Goal: Task Accomplishment & Management: Complete application form

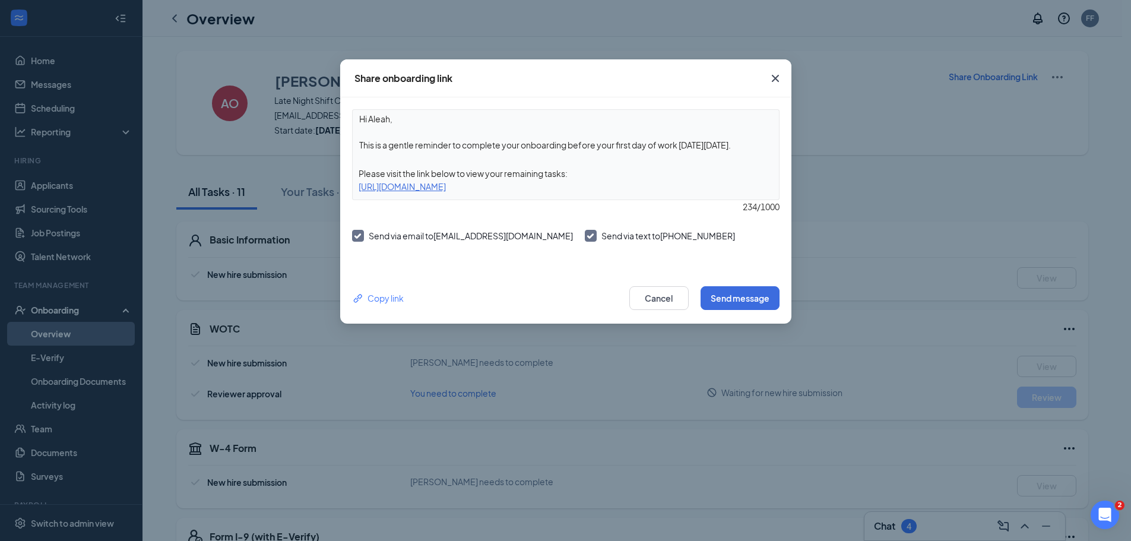
click at [778, 80] on icon "Cross" at bounding box center [775, 78] width 14 height 14
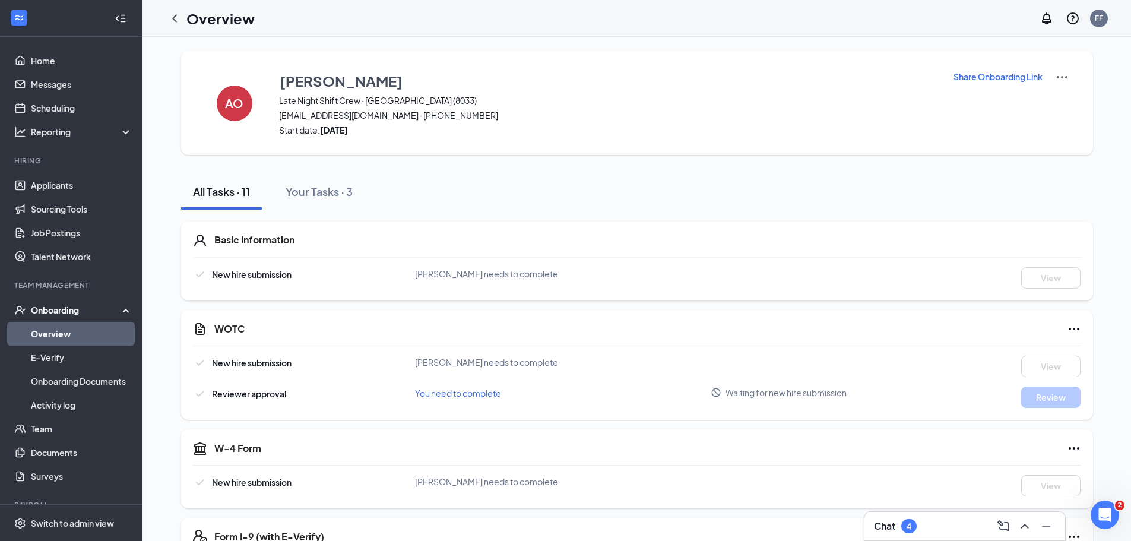
click at [1022, 78] on p "Share Onboarding Link" at bounding box center [997, 77] width 89 height 12
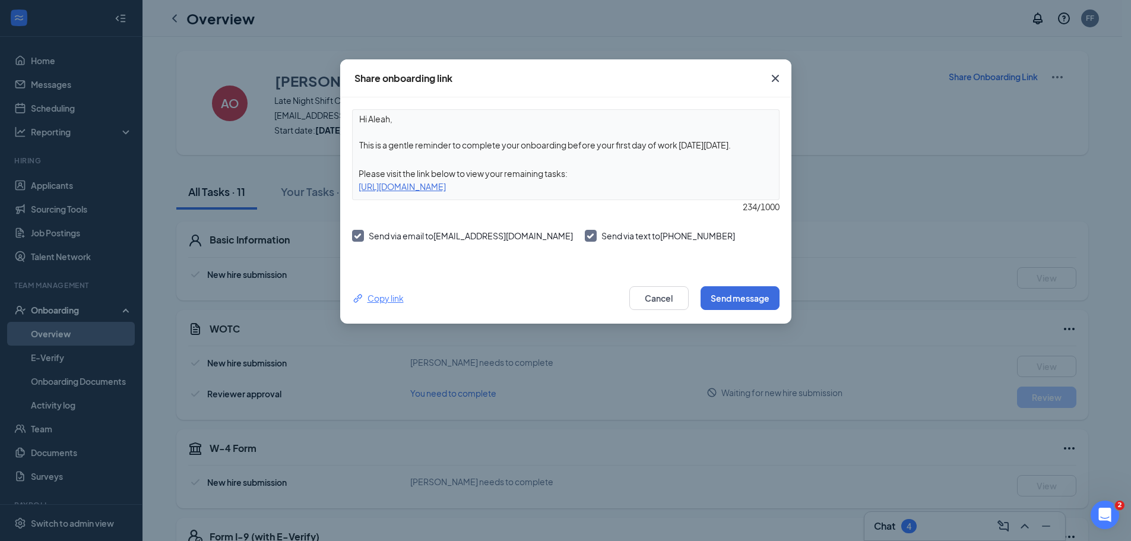
click at [378, 293] on div "Copy link" at bounding box center [378, 297] width 52 height 13
click at [775, 84] on icon "Cross" at bounding box center [775, 78] width 14 height 14
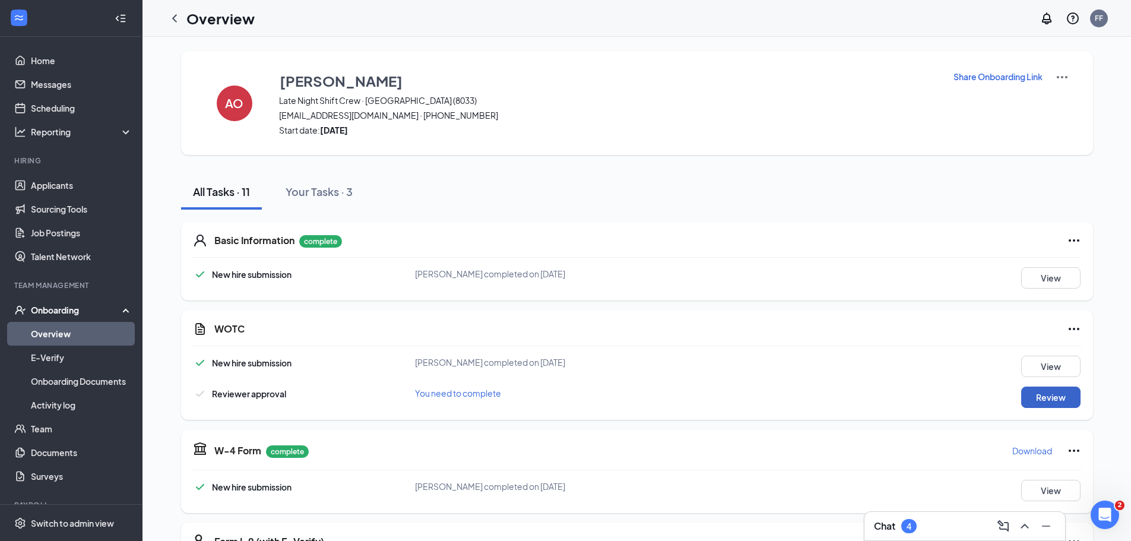
click at [1040, 395] on button "Review" at bounding box center [1050, 396] width 59 height 21
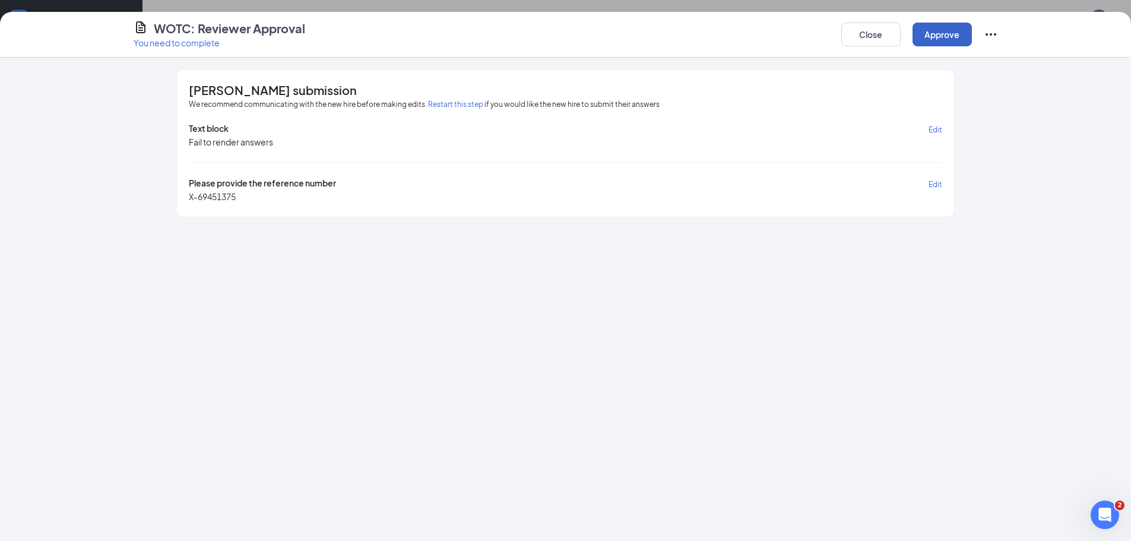
click at [944, 35] on button "Approve" at bounding box center [941, 35] width 59 height 24
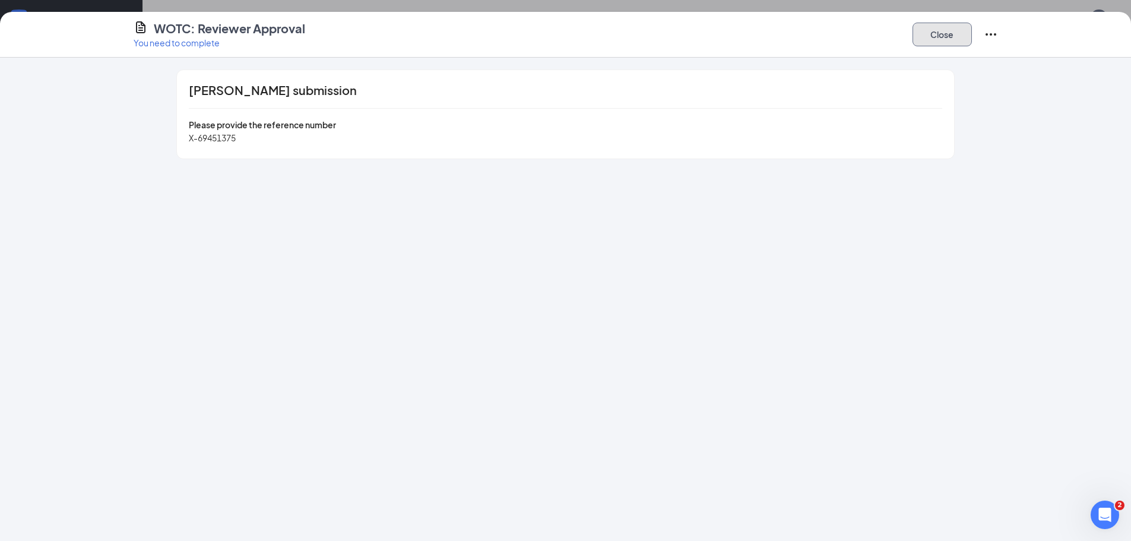
click at [967, 37] on button "Close" at bounding box center [941, 35] width 59 height 24
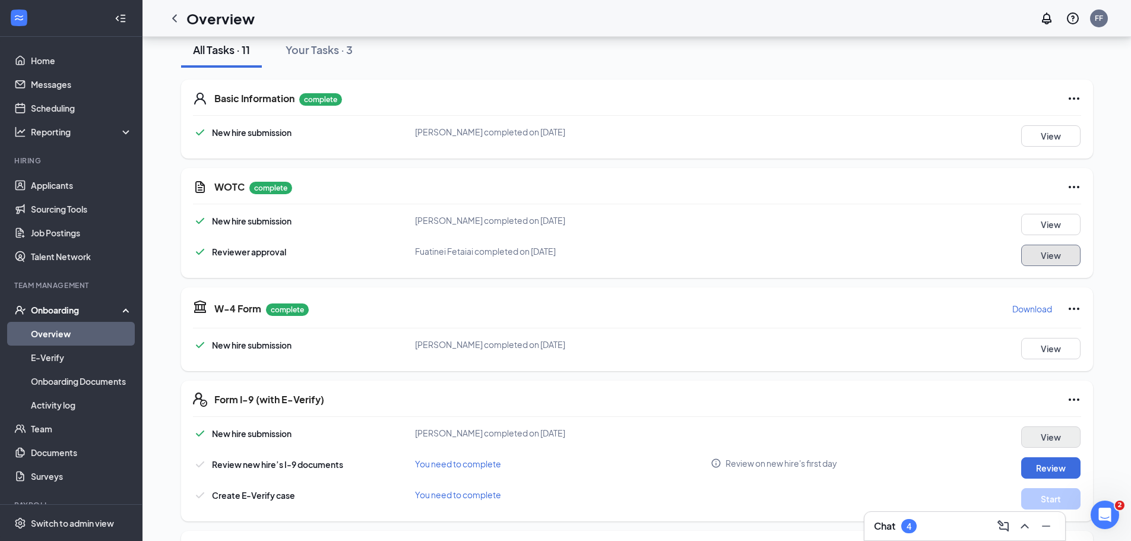
scroll to position [297, 0]
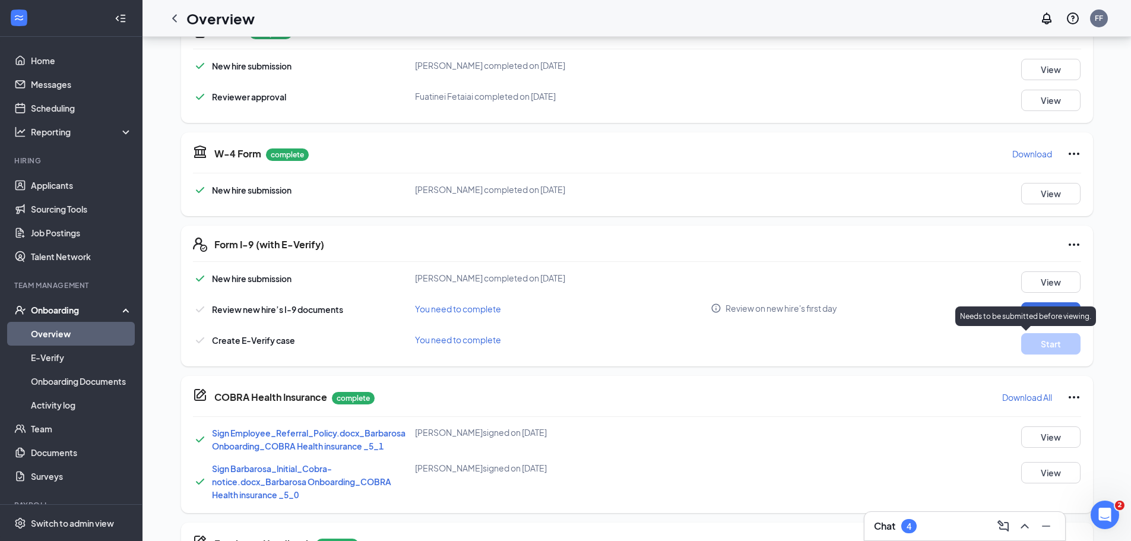
click at [1058, 322] on div "Needs to be submitted before viewing." at bounding box center [1025, 316] width 141 height 20
click at [1062, 307] on button "Review" at bounding box center [1050, 312] width 59 height 21
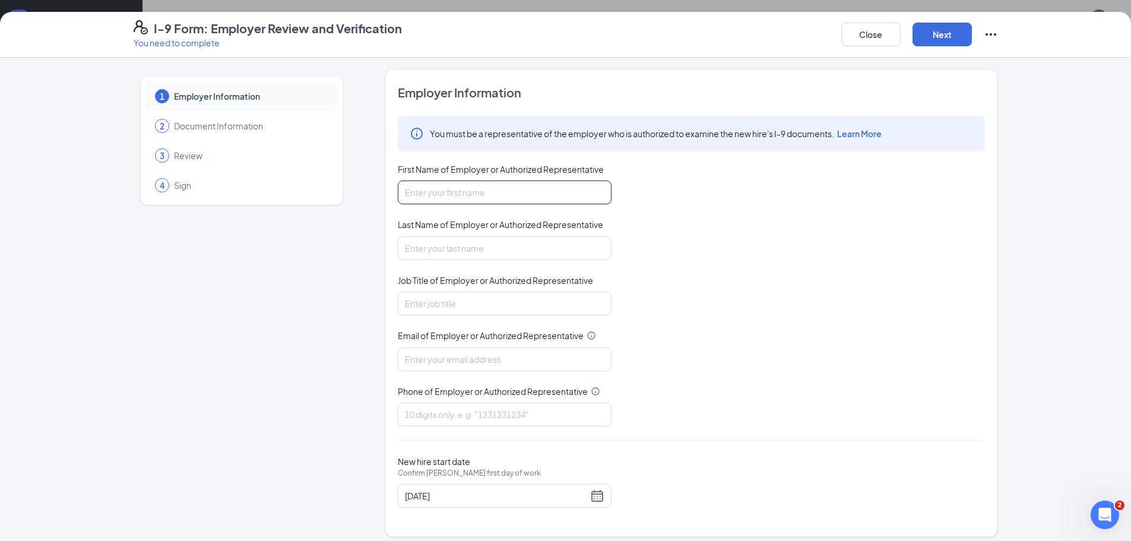
click at [443, 193] on input "First Name of Employer or Authorized Representative" at bounding box center [505, 192] width 214 height 24
type input "fuatinei"
click at [501, 243] on input "Last Name of Employer or Authorized Representative" at bounding box center [505, 248] width 214 height 24
type input "fetaiai"
click at [483, 291] on input "Job Title of Employer or Authorized Representative" at bounding box center [505, 303] width 214 height 24
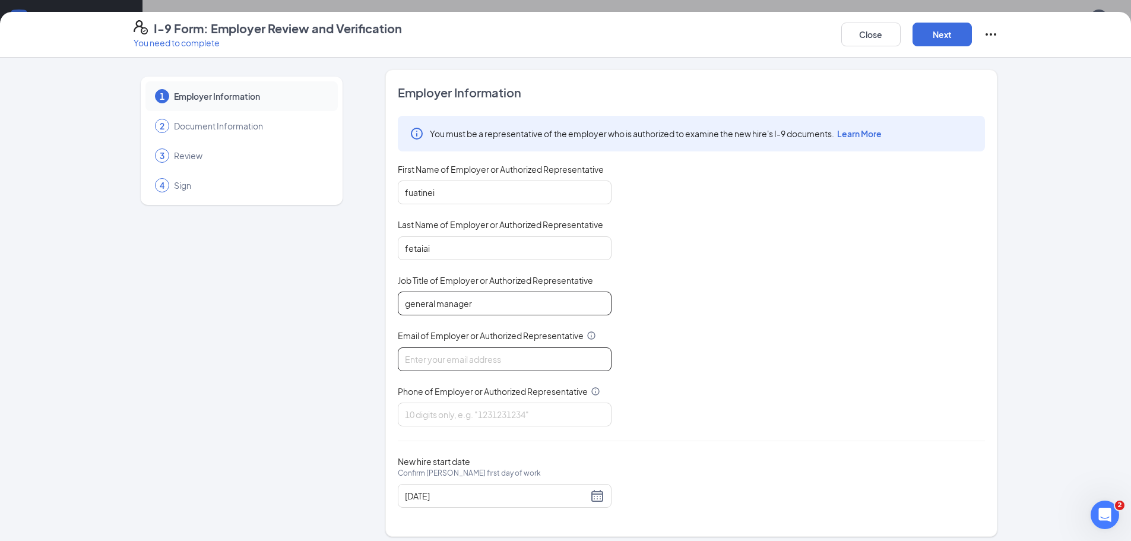
type input "general manager"
click at [492, 359] on input "Email of Employer or Authorized Representative" at bounding box center [505, 359] width 214 height 24
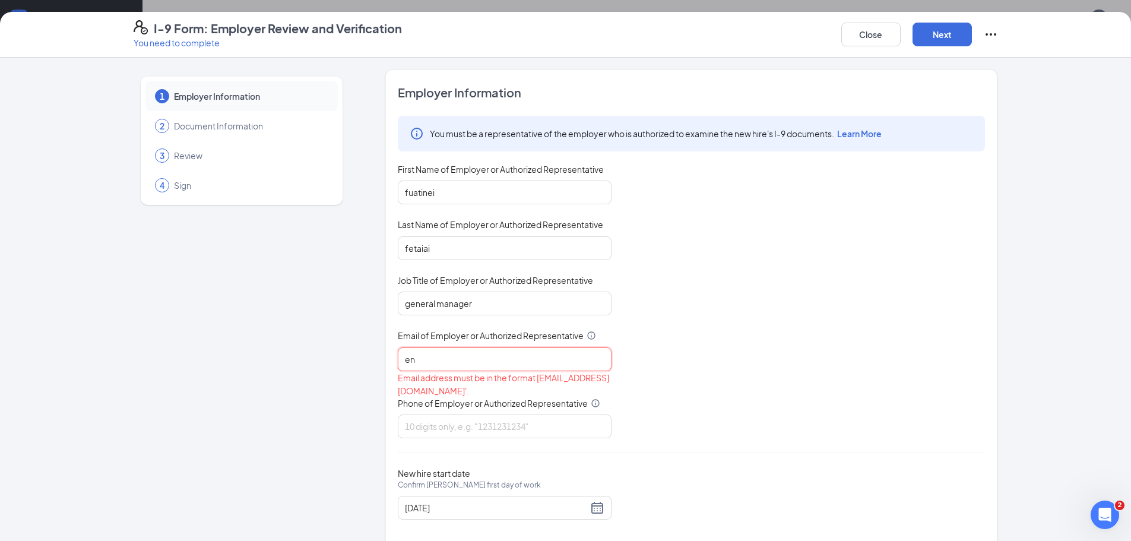
type input "e"
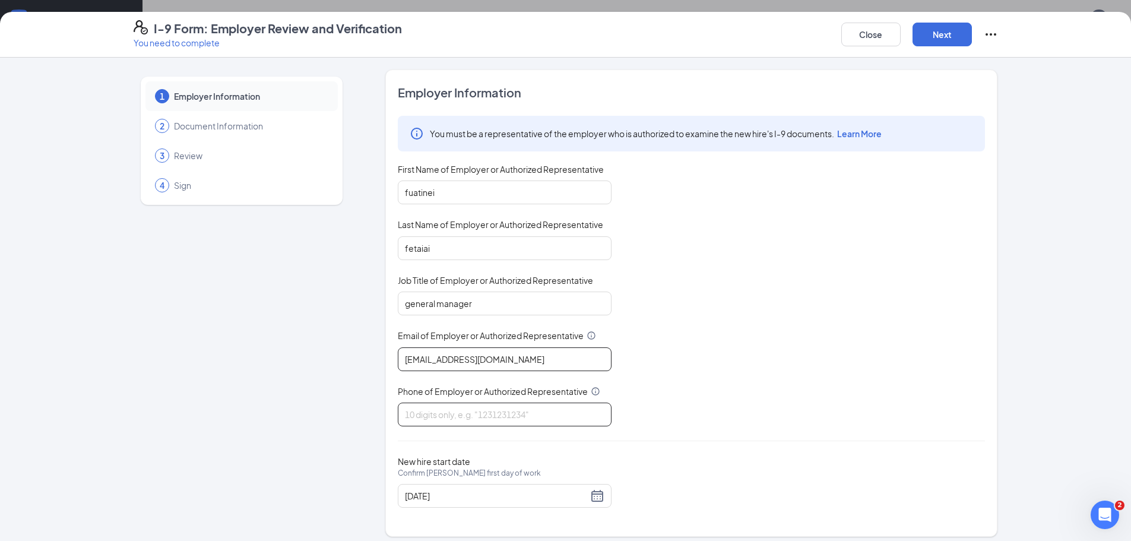
type input "wendys5602@tetco.com"
click at [485, 420] on input "Phone of Employer or Authorized Representative" at bounding box center [505, 414] width 214 height 24
type input "2792571243"
click at [934, 36] on button "Next" at bounding box center [941, 35] width 59 height 24
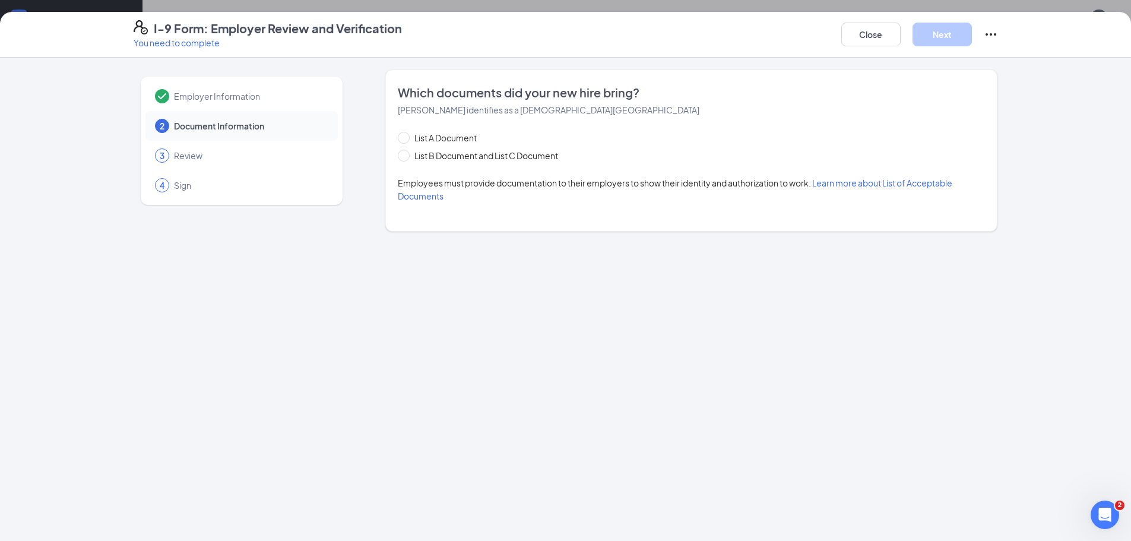
click at [560, 134] on div "List A Document" at bounding box center [490, 137] width 184 height 13
click at [567, 160] on div "List B Document and List C Document" at bounding box center [490, 155] width 184 height 13
click at [544, 148] on div "List A Document List B Document and List C Document" at bounding box center [490, 146] width 184 height 31
click at [542, 158] on span "List B Document and List C Document" at bounding box center [486, 155] width 153 height 13
click at [406, 158] on input "List B Document and List C Document" at bounding box center [402, 154] width 8 height 8
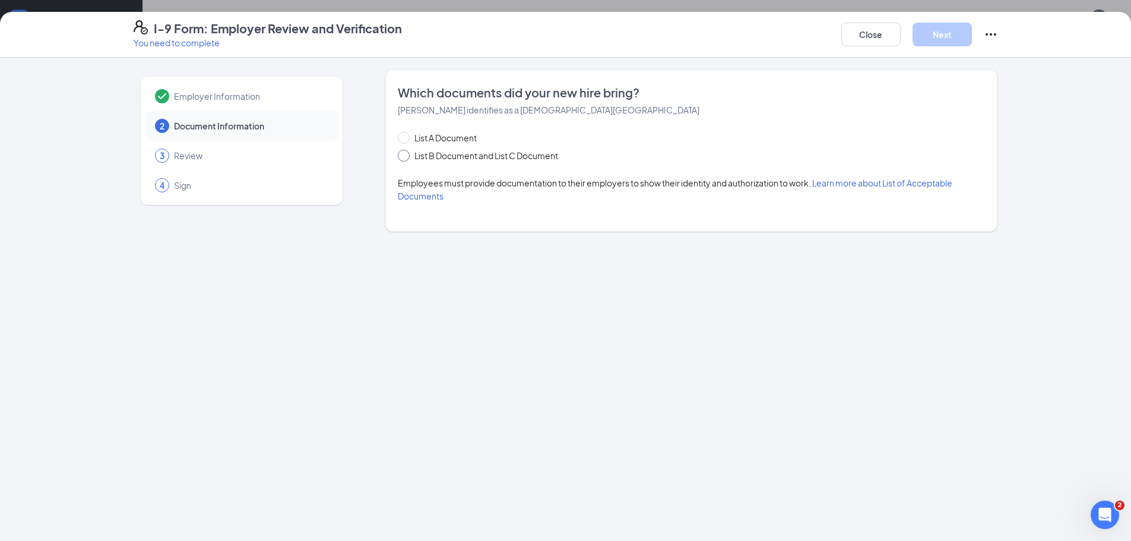
radio input "true"
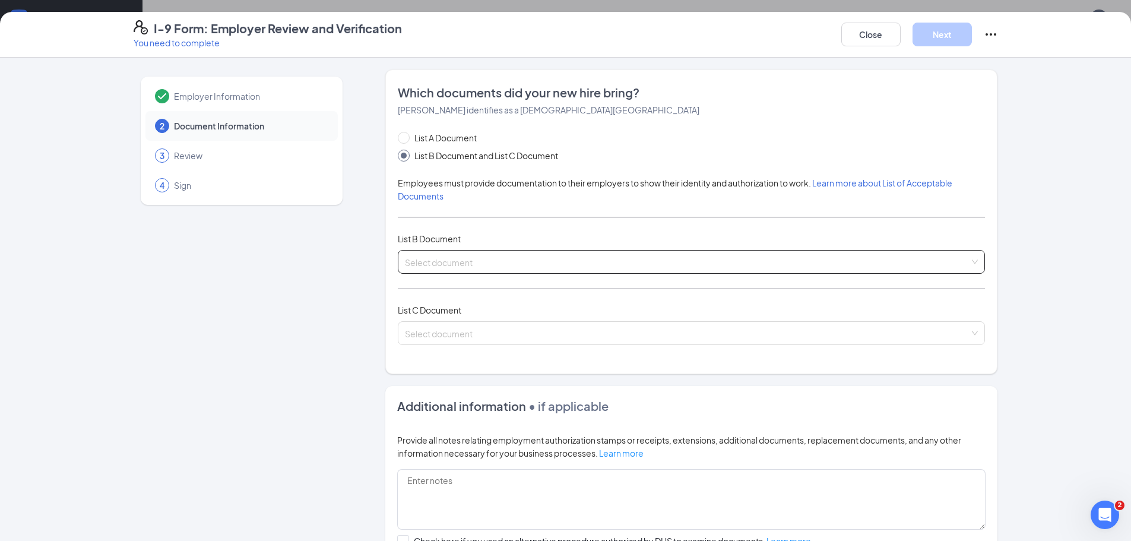
click at [452, 255] on input "search" at bounding box center [687, 259] width 564 height 18
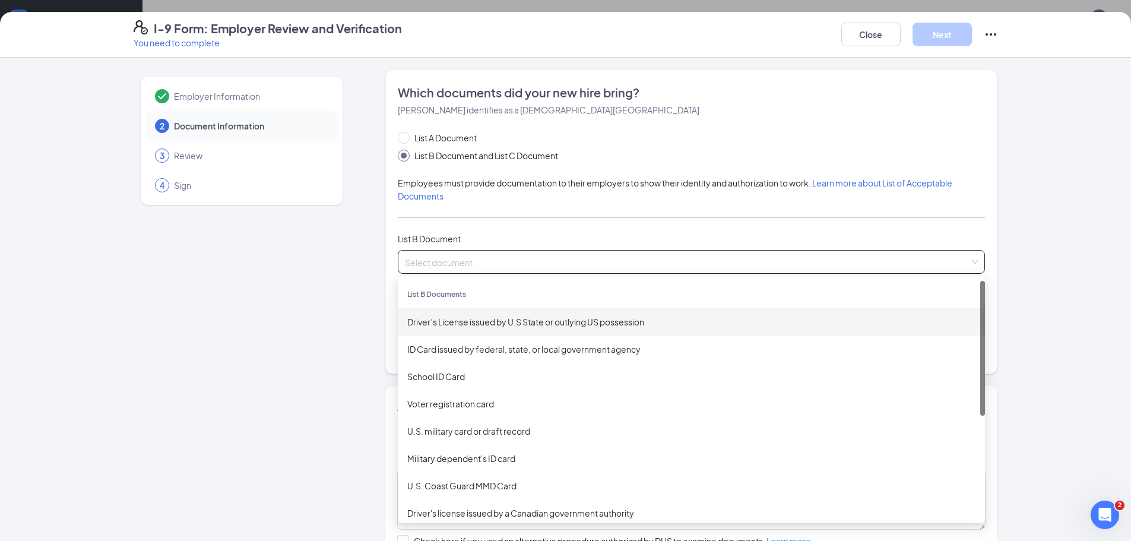
click at [502, 329] on div "Driver’s License issued by U.S State or outlying US possession" at bounding box center [691, 321] width 587 height 27
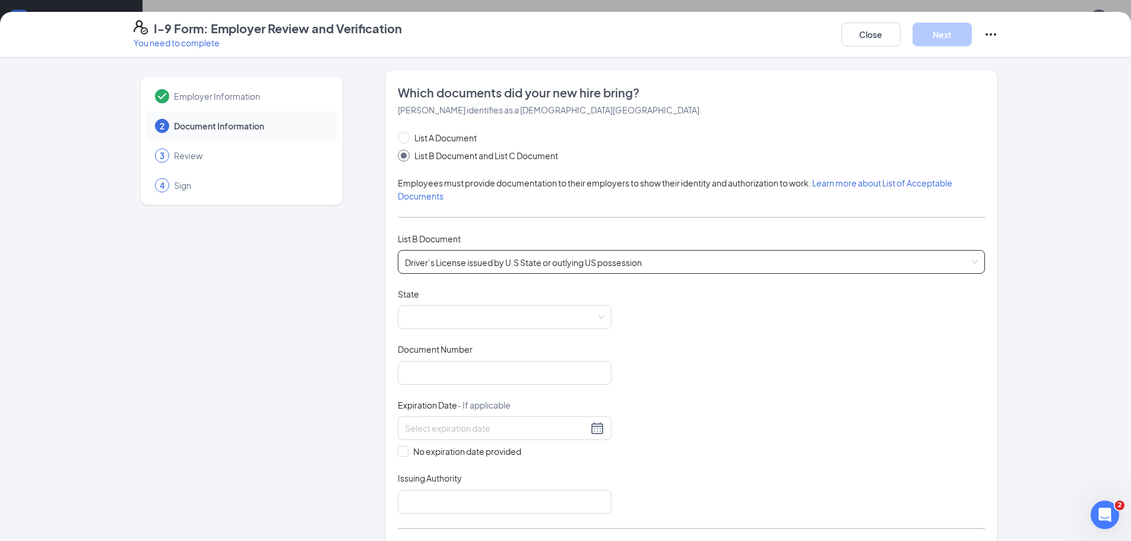
click at [480, 331] on div "Document Title Driver’s License issued by U.S State or outlying US possession S…" at bounding box center [691, 401] width 587 height 226
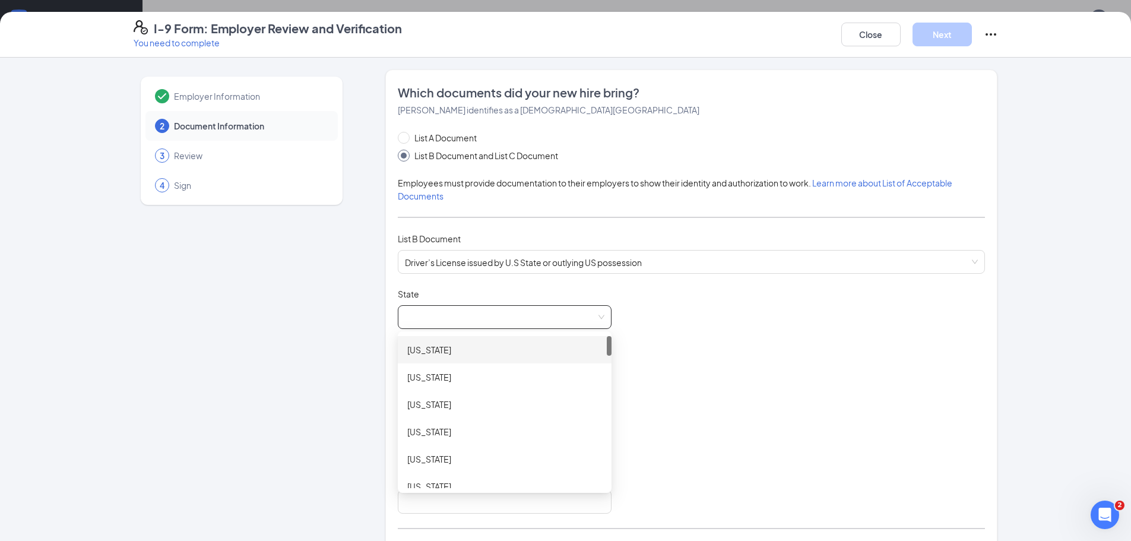
click at [480, 323] on span at bounding box center [504, 317] width 199 height 23
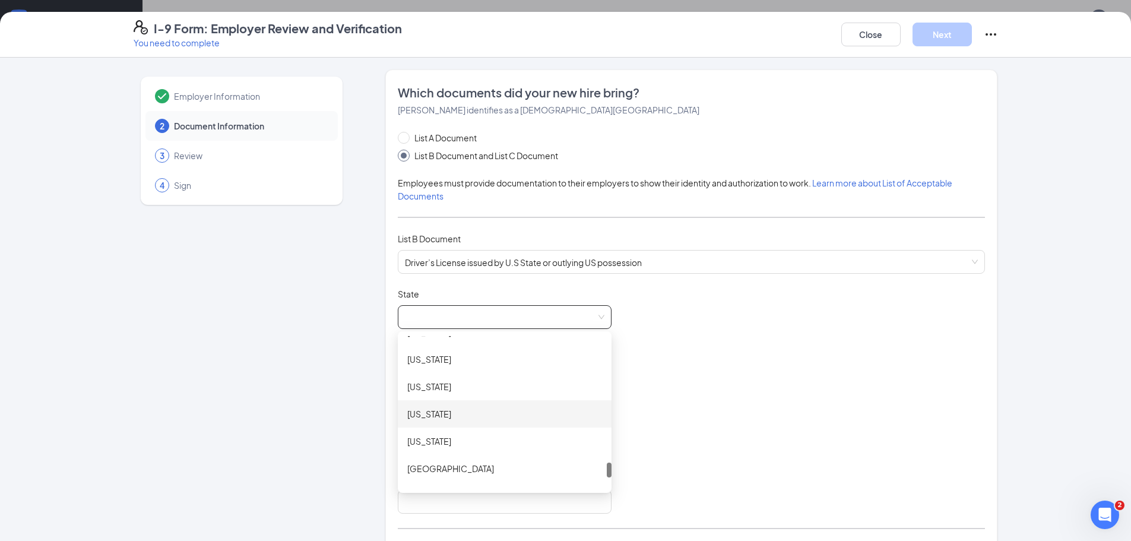
click at [474, 411] on div "Utah" at bounding box center [504, 413] width 195 height 13
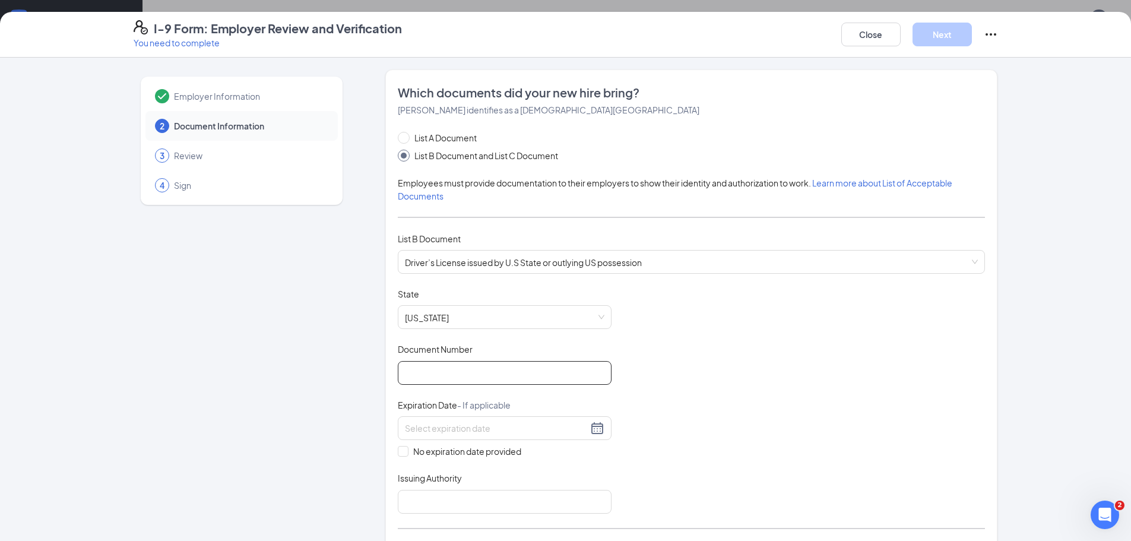
click at [493, 366] on input "Document Number" at bounding box center [505, 373] width 214 height 24
type input "239691777"
click at [496, 458] on span "No expiration date provided" at bounding box center [467, 451] width 118 height 13
click at [406, 454] on input "No expiration date provided" at bounding box center [402, 450] width 8 height 8
checkbox input "true"
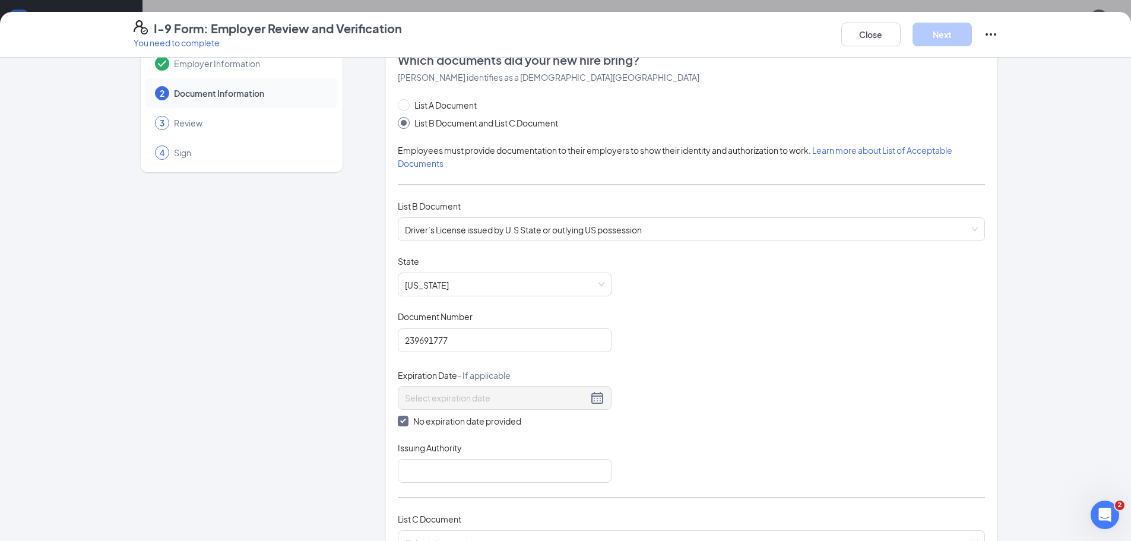
scroll to position [92, 0]
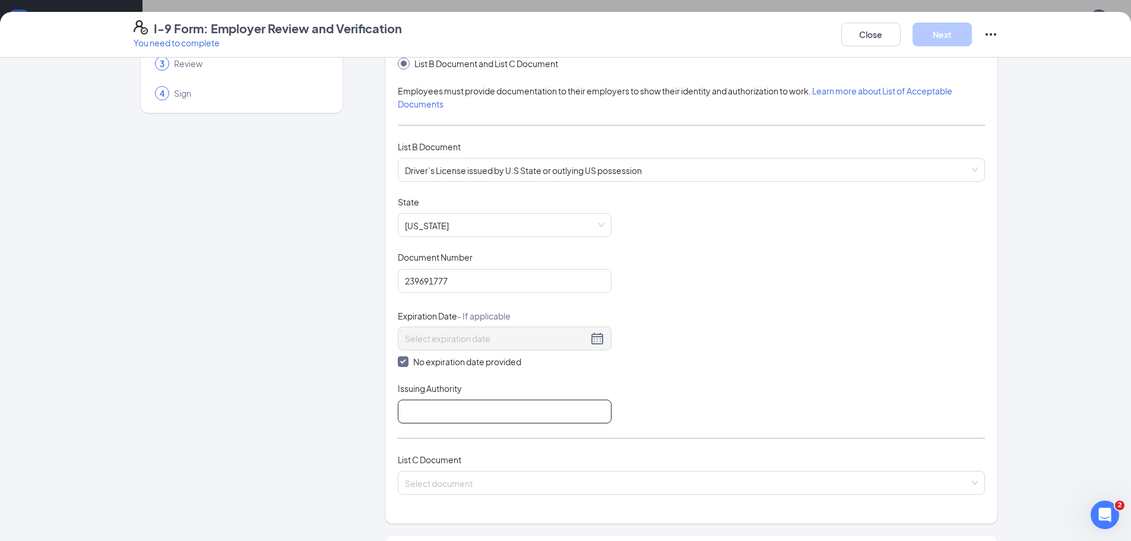
click at [525, 415] on input "Issuing Authority" at bounding box center [505, 411] width 214 height 24
type input "dmv utah"
click at [517, 471] on input "search" at bounding box center [687, 480] width 564 height 18
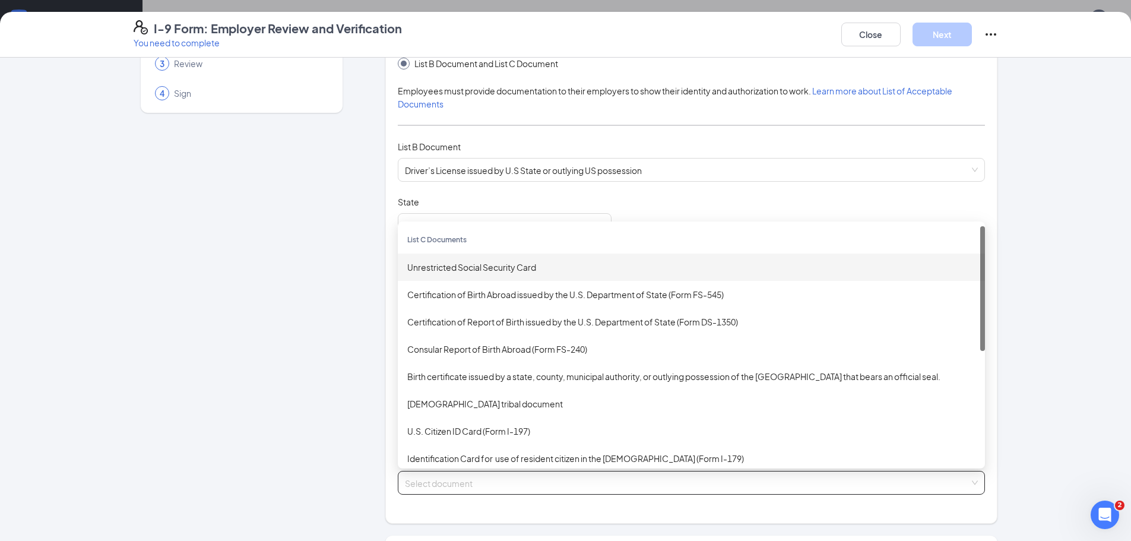
click at [456, 266] on div "Unrestricted Social Security Card" at bounding box center [691, 267] width 568 height 13
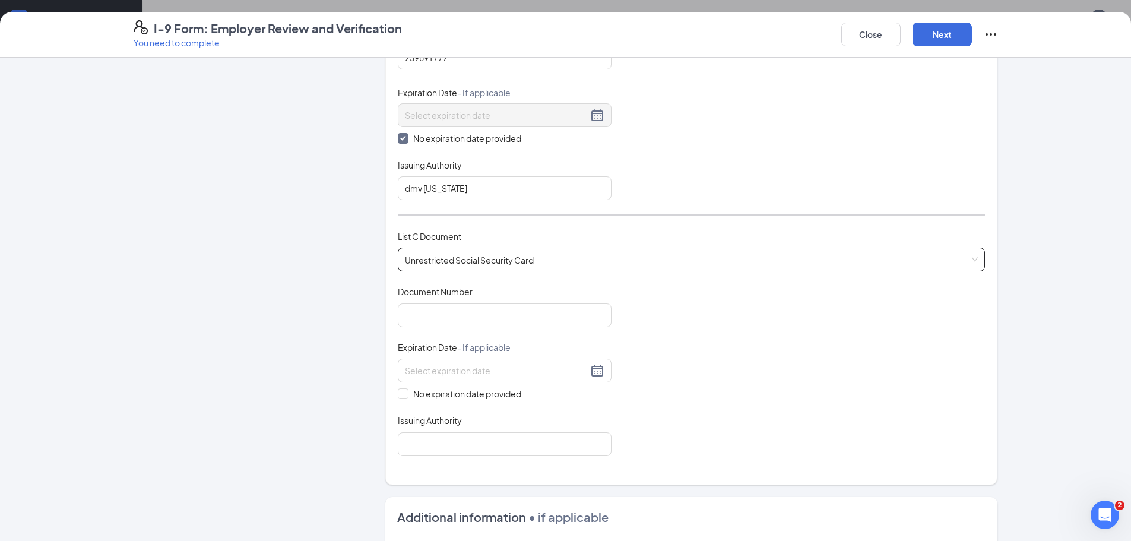
scroll to position [329, 0]
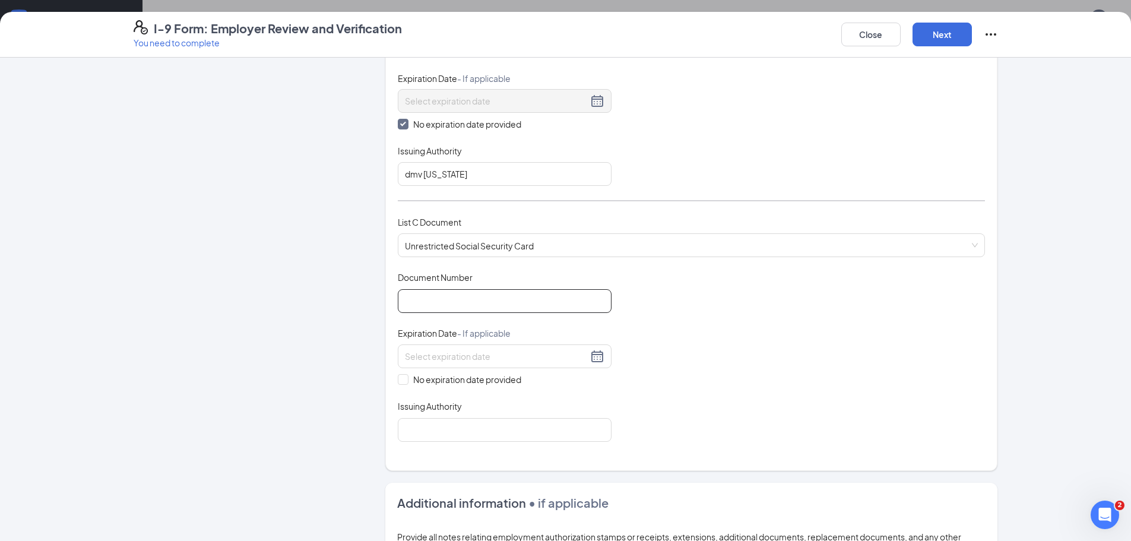
click at [447, 305] on input "Document Number" at bounding box center [505, 301] width 214 height 24
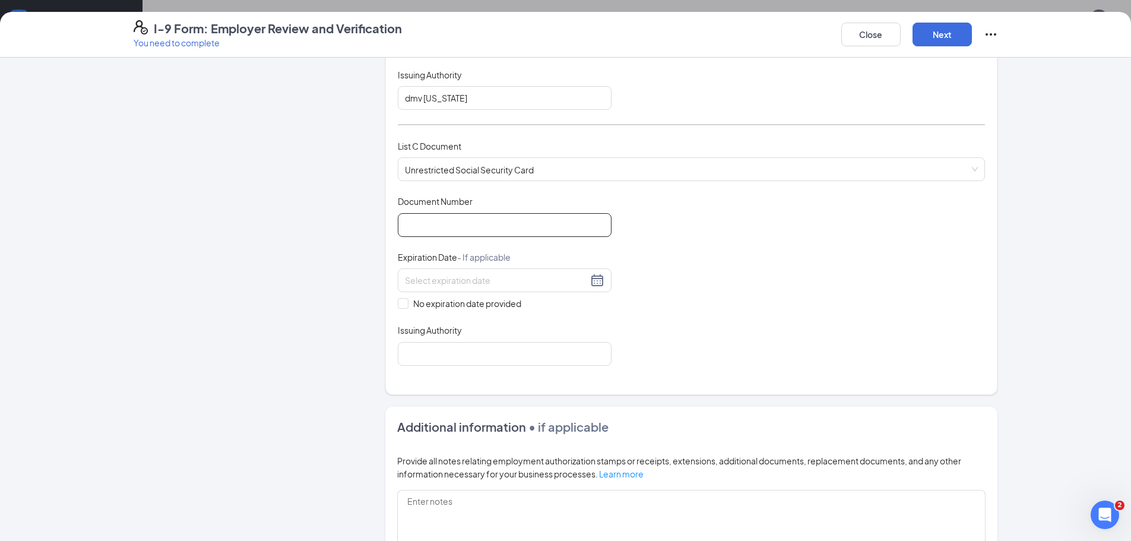
scroll to position [389, 0]
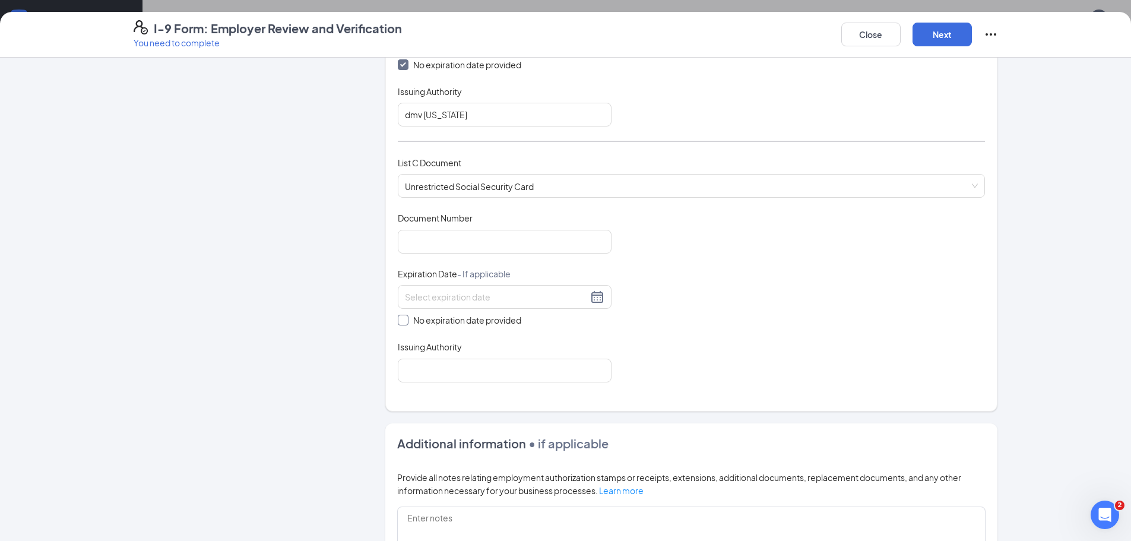
click at [449, 324] on span "No expiration date provided" at bounding box center [467, 319] width 118 height 13
click at [406, 323] on input "No expiration date provided" at bounding box center [402, 319] width 8 height 8
checkbox input "true"
click at [416, 250] on input "Document Number" at bounding box center [505, 242] width 214 height 24
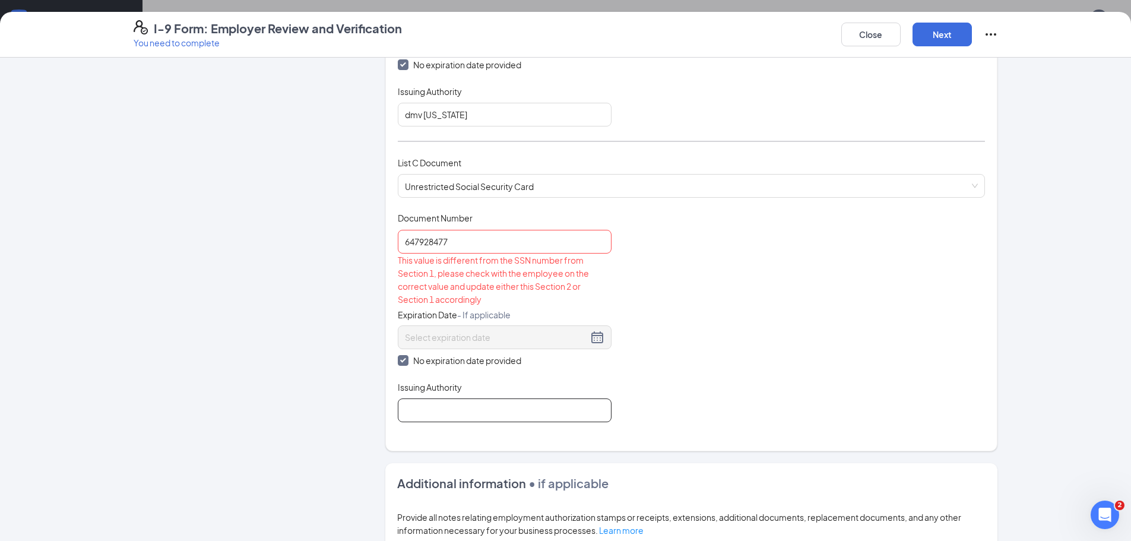
click at [477, 420] on input "Issuing Authority" at bounding box center [505, 410] width 214 height 24
click at [482, 246] on input "647928477" at bounding box center [505, 242] width 214 height 24
click at [415, 239] on input "647928477" at bounding box center [505, 242] width 214 height 24
type input "647-92-8477"
click at [496, 358] on span "No expiration date provided" at bounding box center [467, 360] width 118 height 13
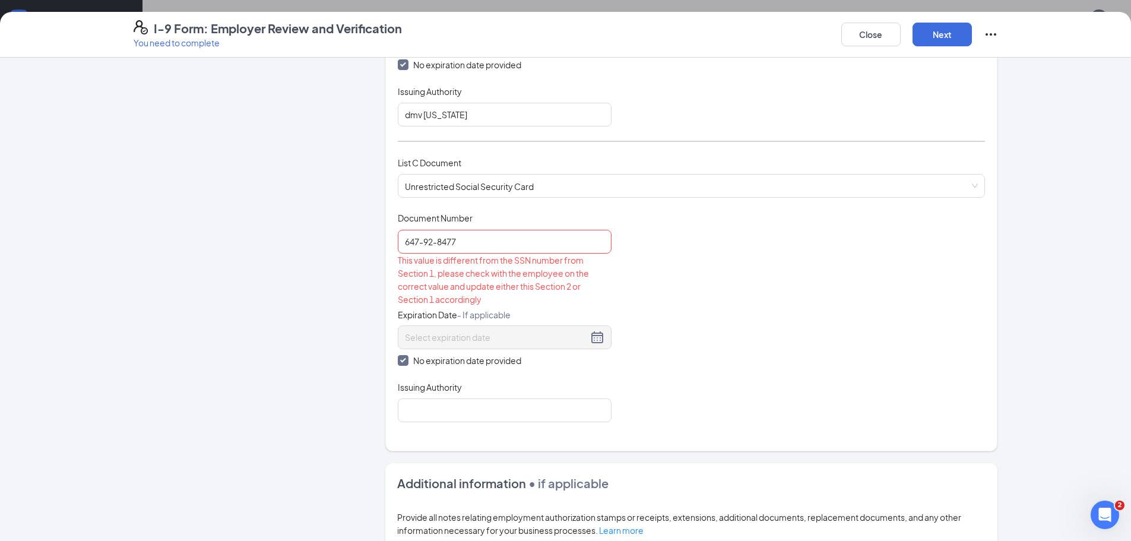
click at [406, 358] on input "No expiration date provided" at bounding box center [402, 359] width 8 height 8
checkbox input "false"
click at [477, 277] on div "This value is different from the SSN number from Section 1, please check with t…" at bounding box center [505, 279] width 214 height 52
click at [500, 232] on input "647-92-8477" at bounding box center [505, 242] width 214 height 24
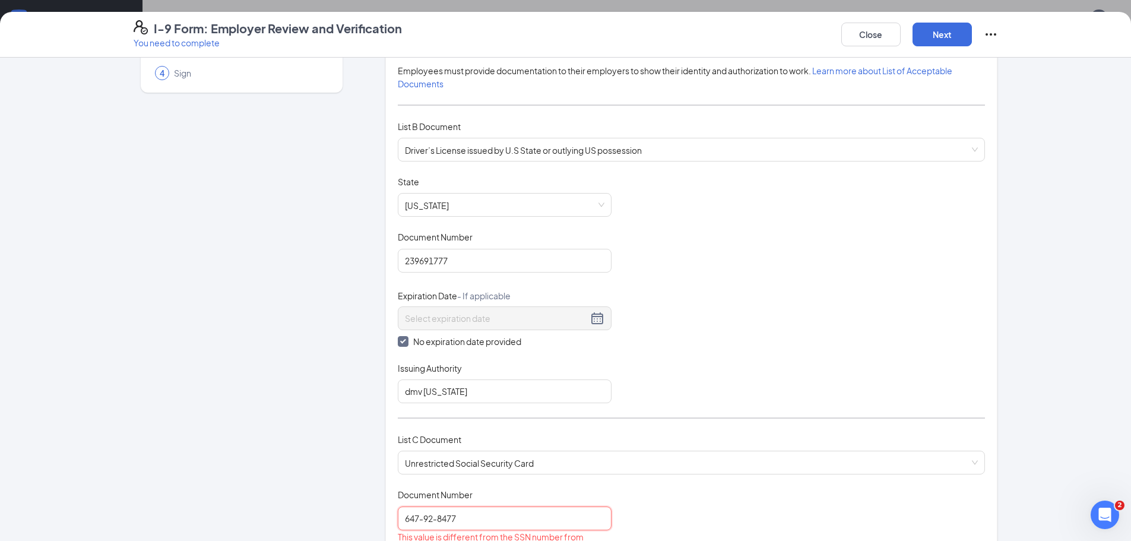
scroll to position [92, 0]
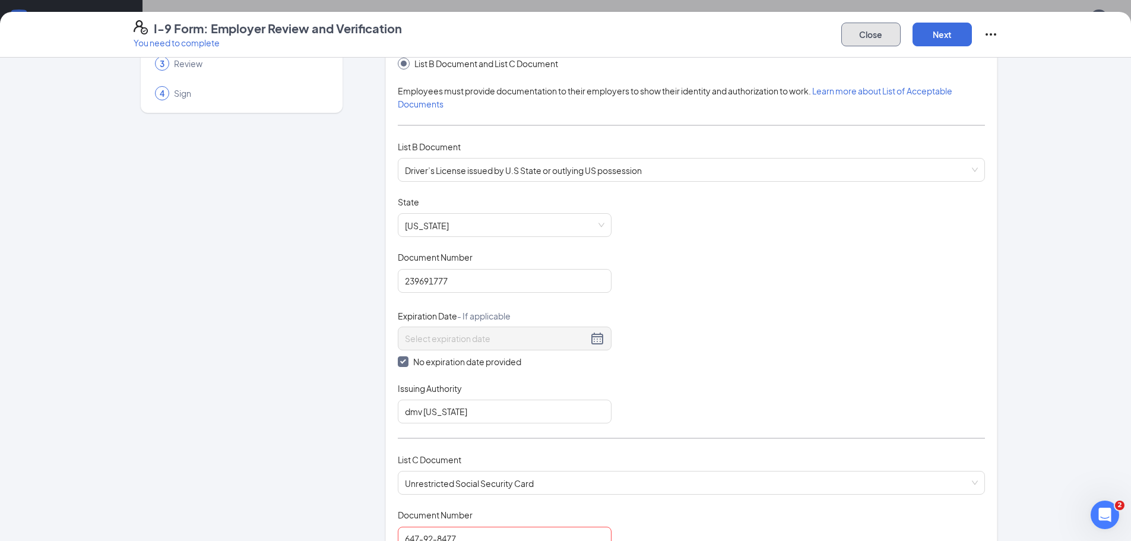
click at [865, 29] on button "Close" at bounding box center [870, 35] width 59 height 24
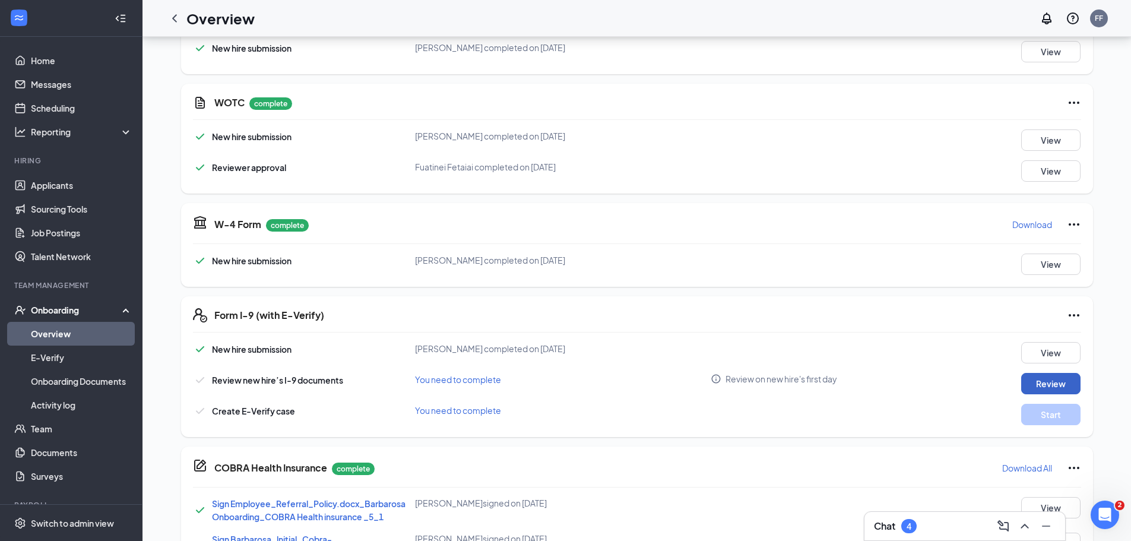
scroll to position [119, 0]
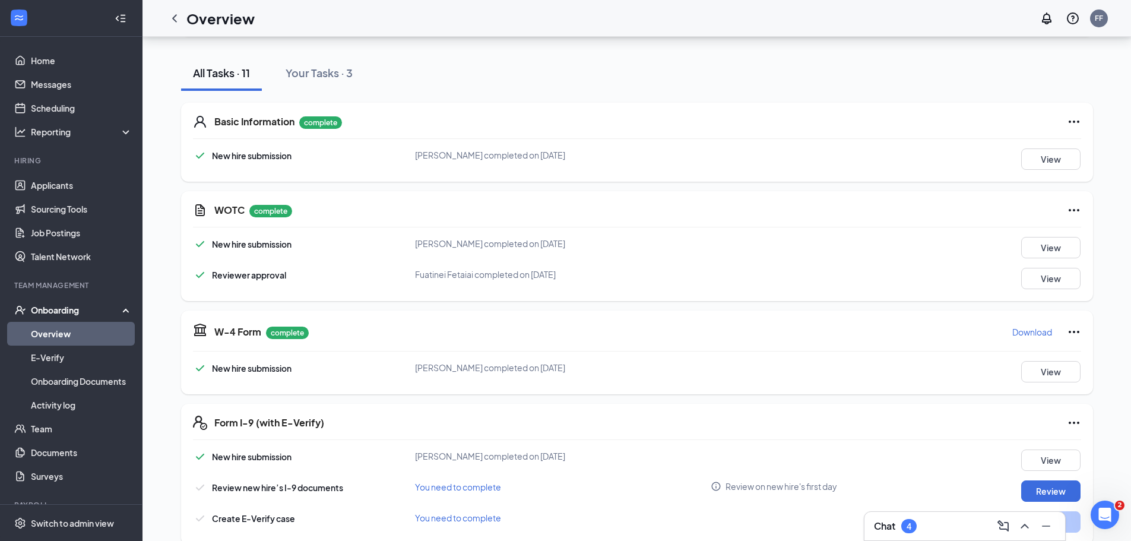
click at [1072, 119] on icon "Ellipses" at bounding box center [1074, 122] width 14 height 14
click at [1093, 148] on span "Restart" at bounding box center [1097, 146] width 28 height 12
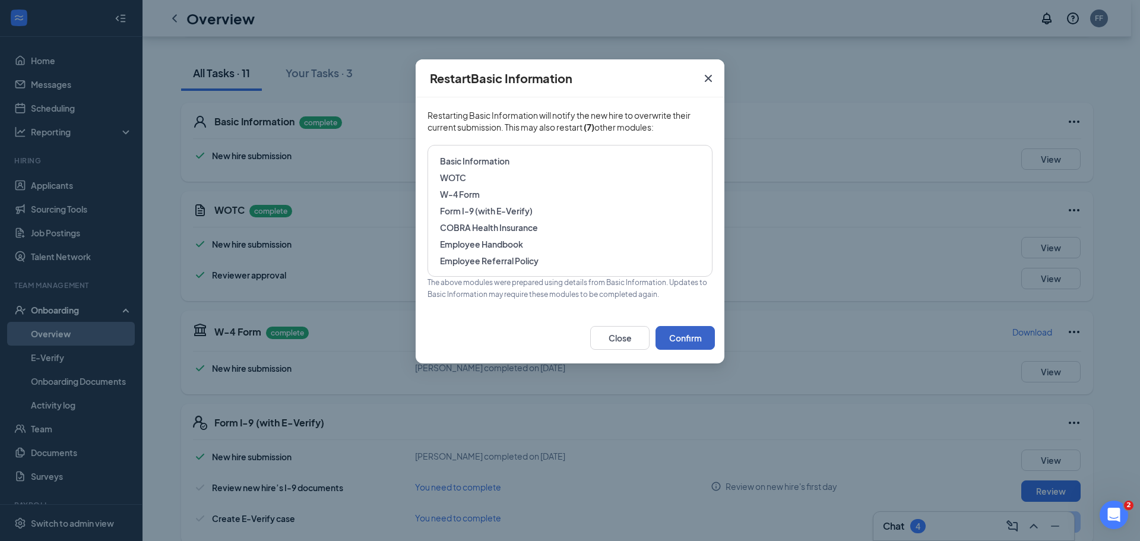
click at [684, 348] on button "Confirm" at bounding box center [684, 338] width 59 height 24
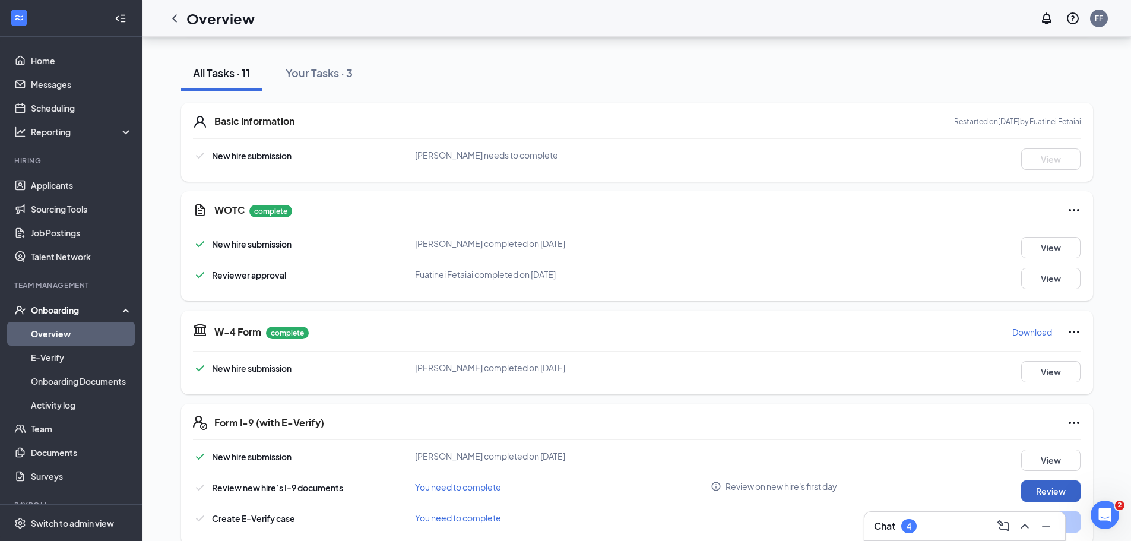
click at [1068, 487] on button "Review" at bounding box center [1050, 490] width 59 height 21
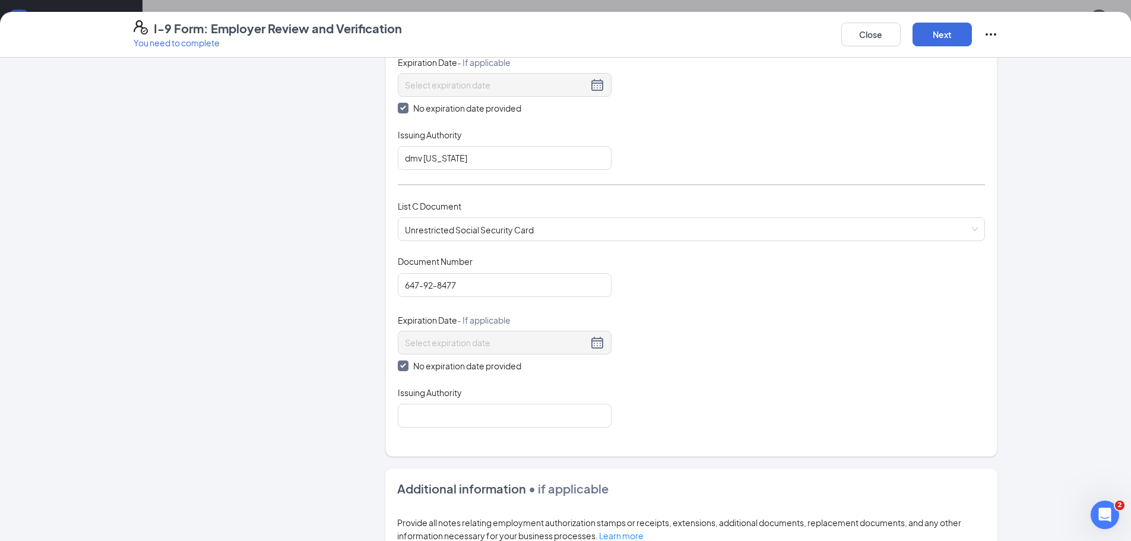
scroll to position [356, 0]
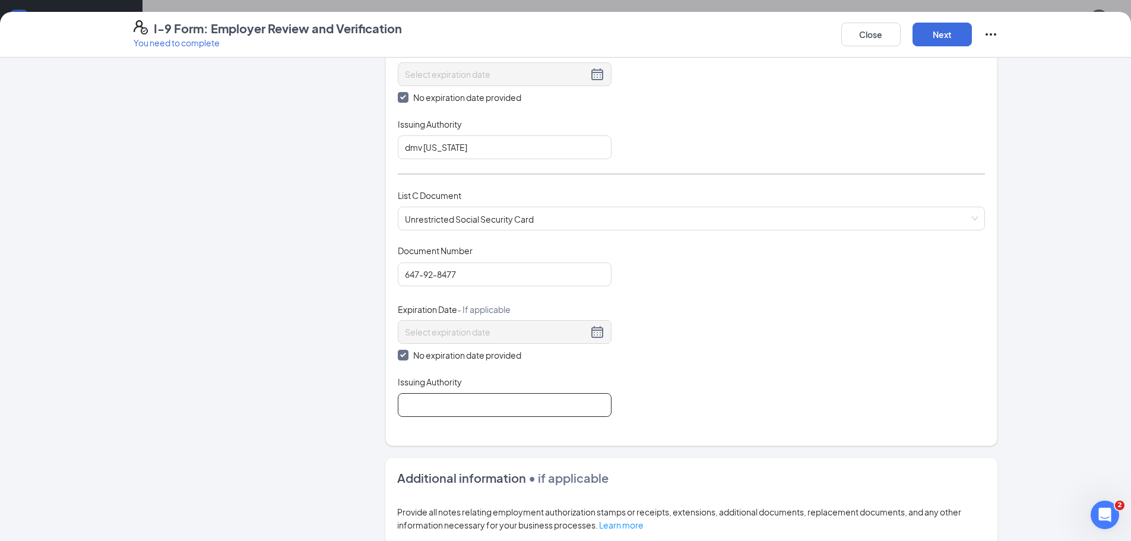
click at [462, 398] on input "Issuing Authority" at bounding box center [505, 405] width 214 height 24
type input "utah"
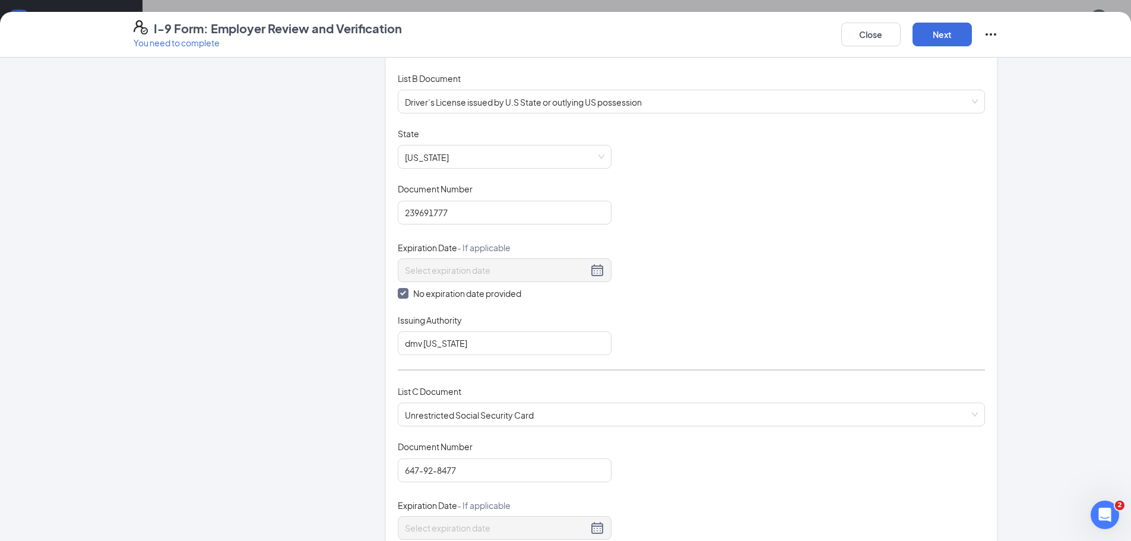
scroll to position [160, 0]
click at [468, 470] on input "647-92-8477" at bounding box center [505, 471] width 214 height 24
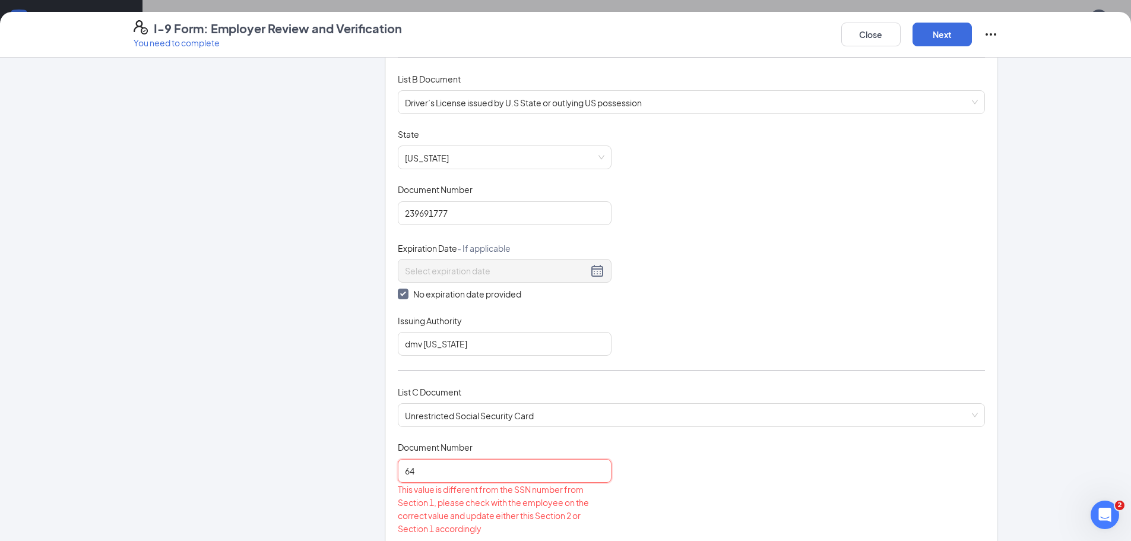
type input "6"
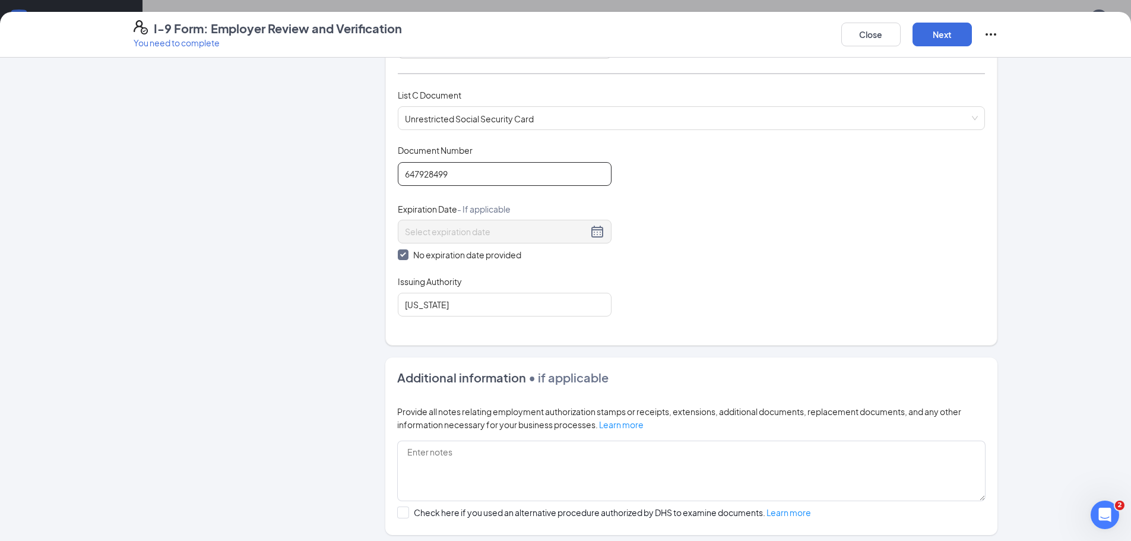
scroll to position [575, 0]
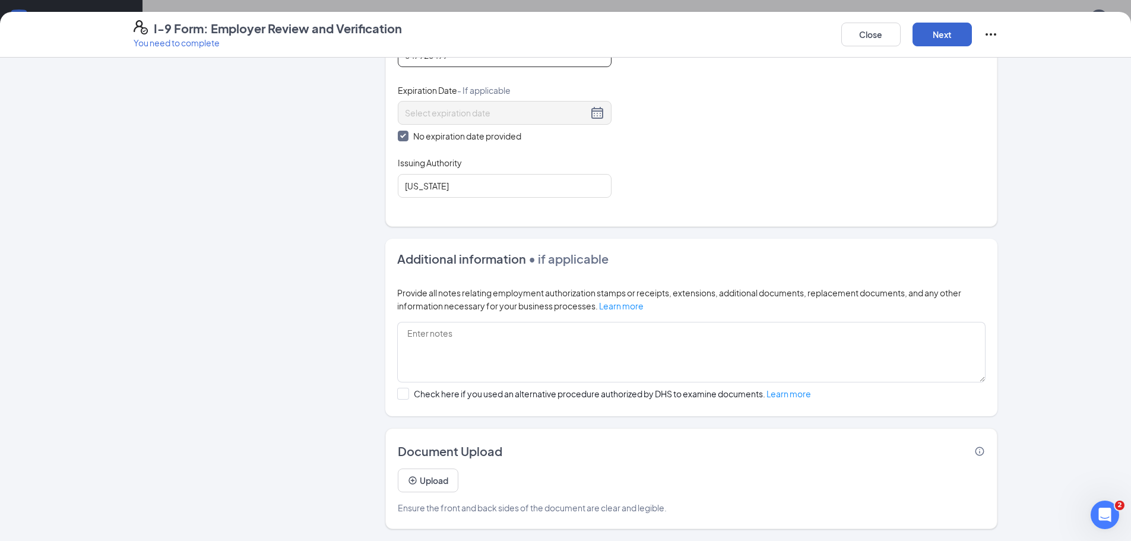
type input "647928499"
click at [957, 41] on button "Next" at bounding box center [941, 35] width 59 height 24
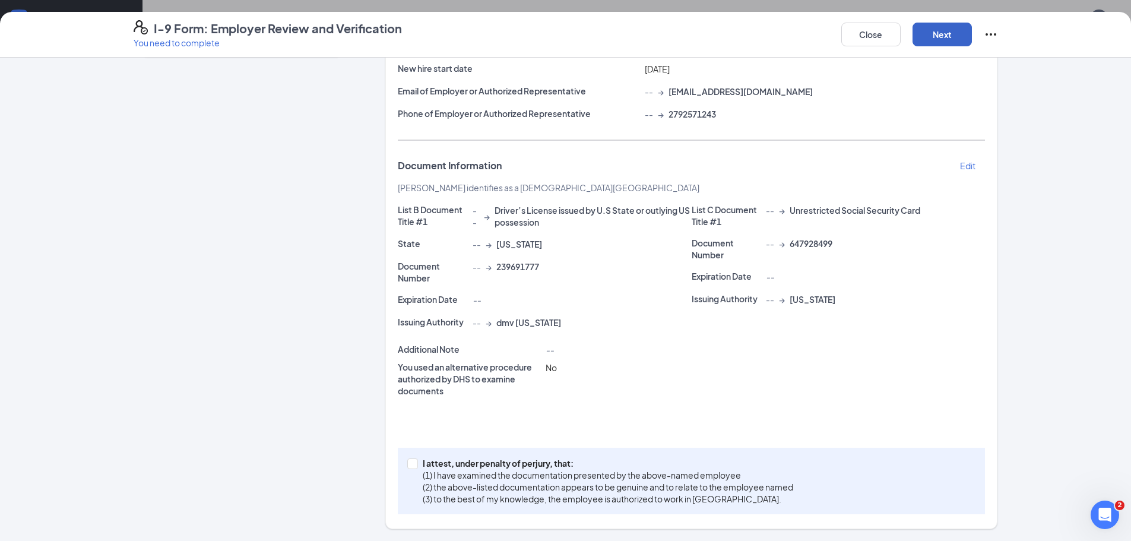
scroll to position [148, 0]
click at [504, 479] on p "(1) I have examined the documentation presented by the above-named employee" at bounding box center [608, 475] width 370 height 12
click at [415, 466] on input "I attest, under penalty of perjury, that: (1) I have examined the documentation…" at bounding box center [411, 462] width 8 height 8
checkbox input "true"
click at [956, 44] on button "Next" at bounding box center [941, 35] width 59 height 24
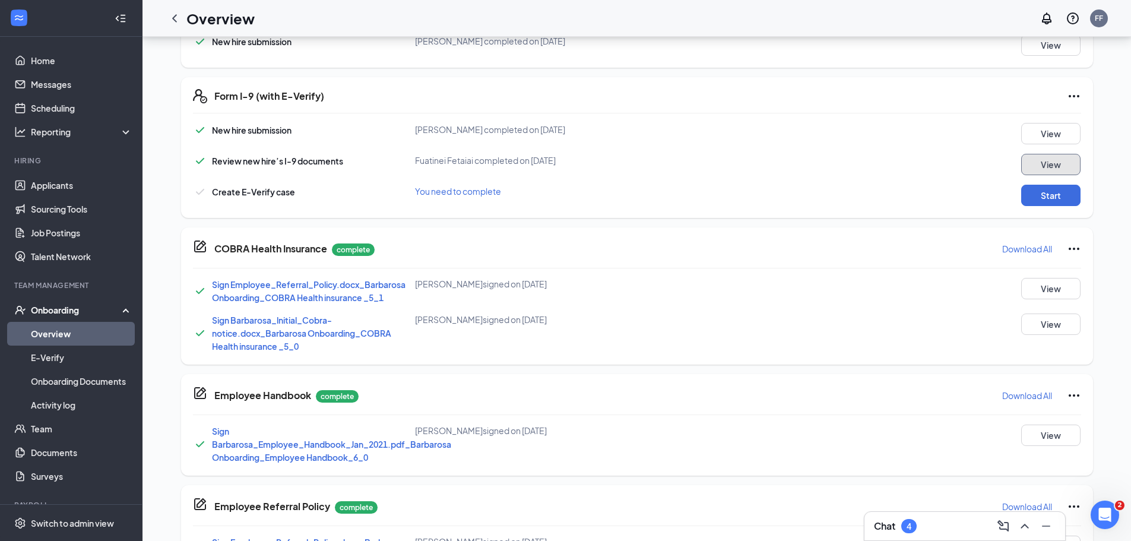
scroll to position [475, 0]
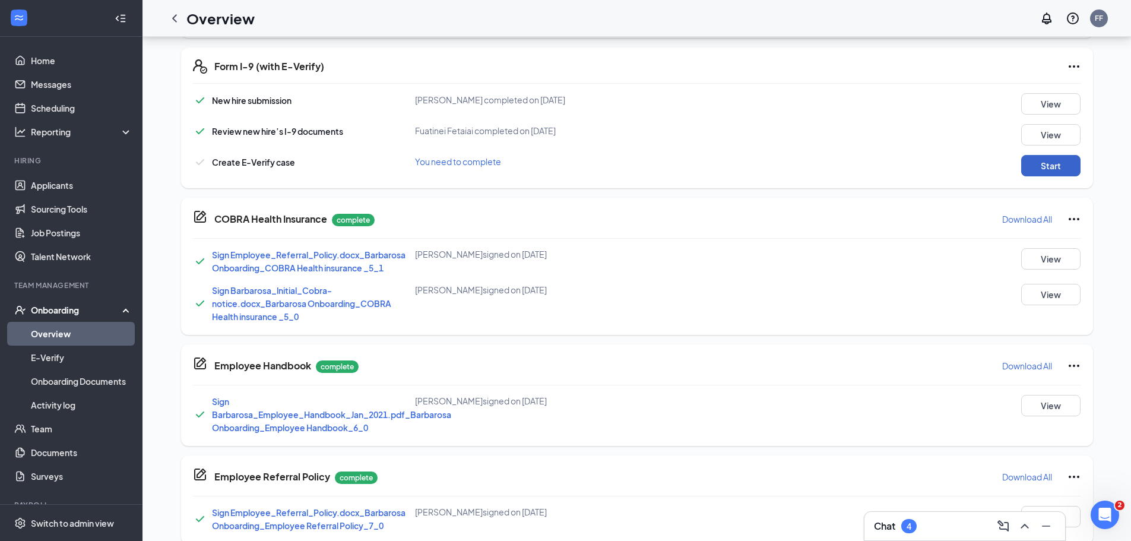
click at [1053, 169] on button "Start" at bounding box center [1050, 165] width 59 height 21
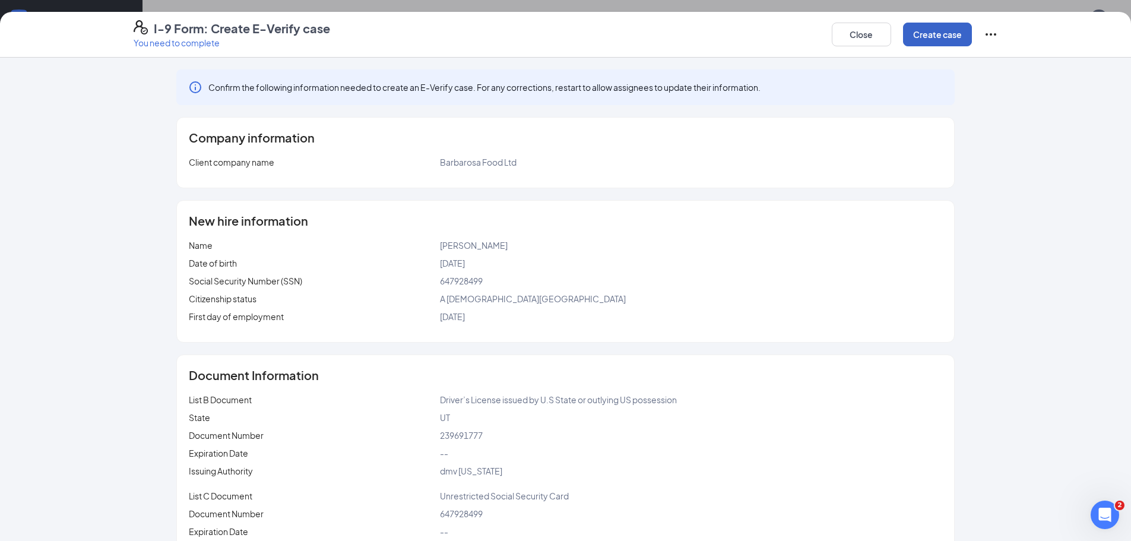
click at [943, 27] on button "Create case" at bounding box center [937, 35] width 69 height 24
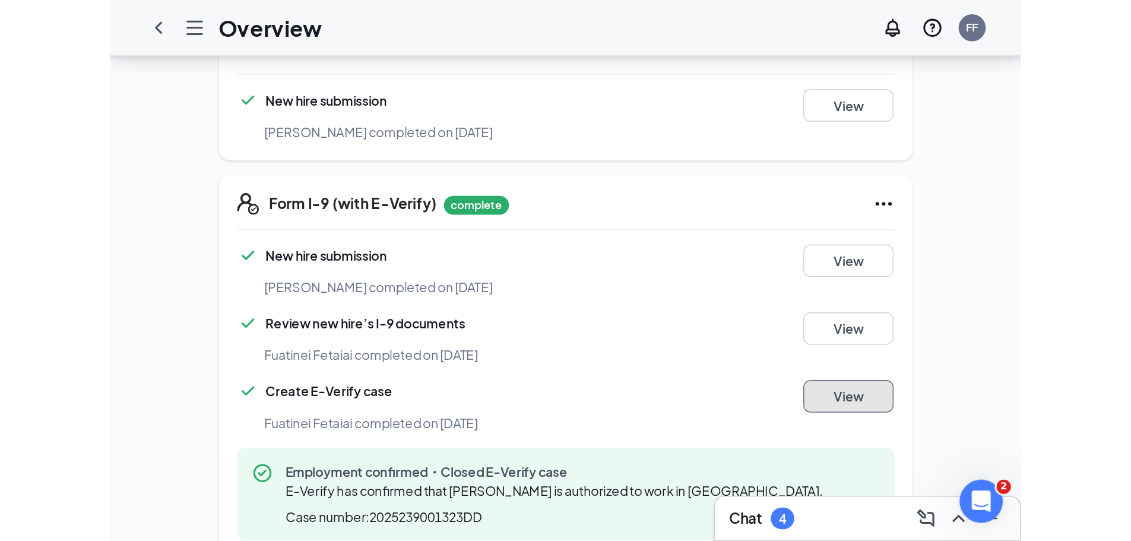
scroll to position [473, 0]
